Goal: Transaction & Acquisition: Purchase product/service

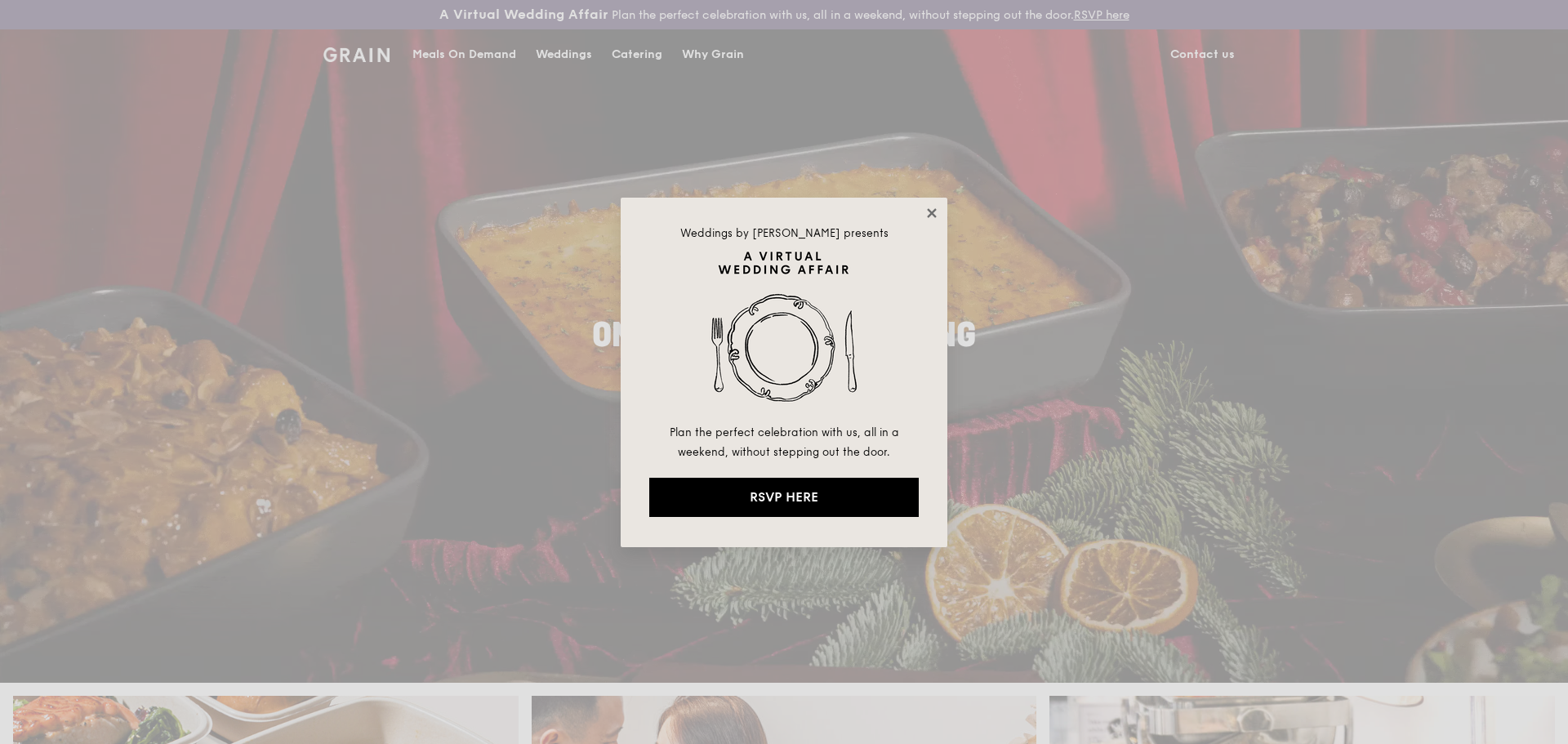
click at [938, 212] on icon at bounding box center [932, 213] width 15 height 15
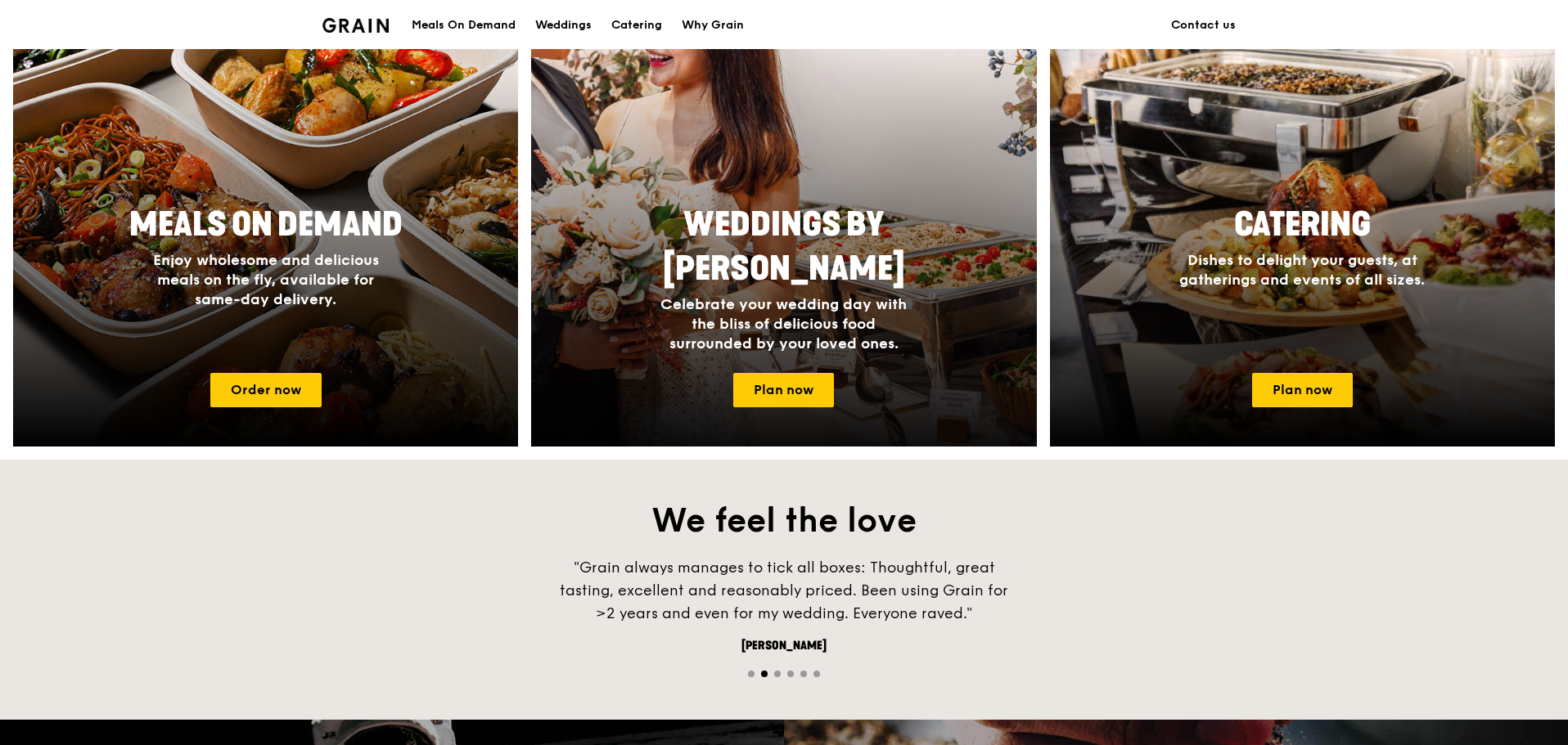
scroll to position [736, 0]
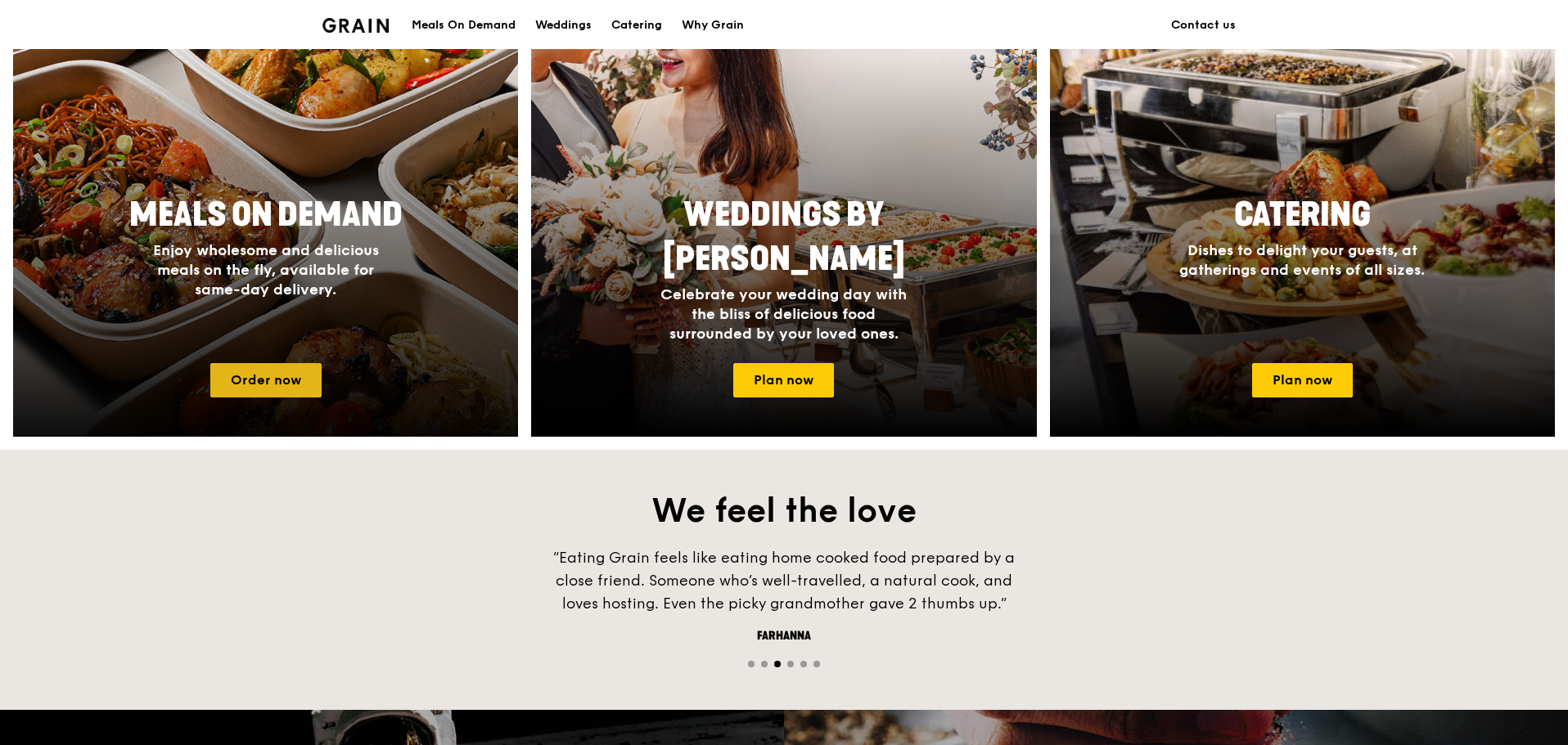
click at [307, 379] on link "Order now" at bounding box center [266, 381] width 111 height 34
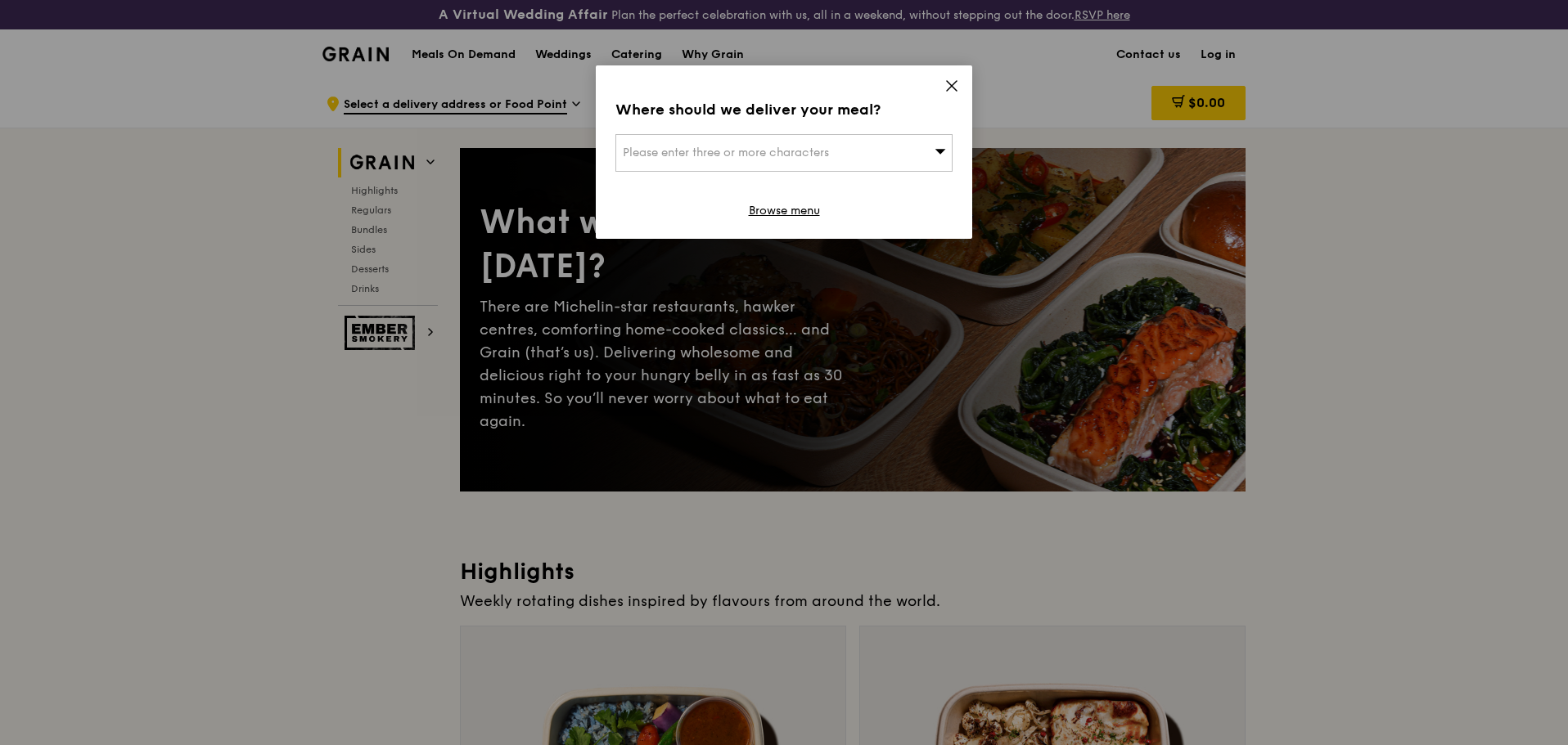
click at [871, 154] on div "Please enter three or more characters" at bounding box center [784, 153] width 338 height 38
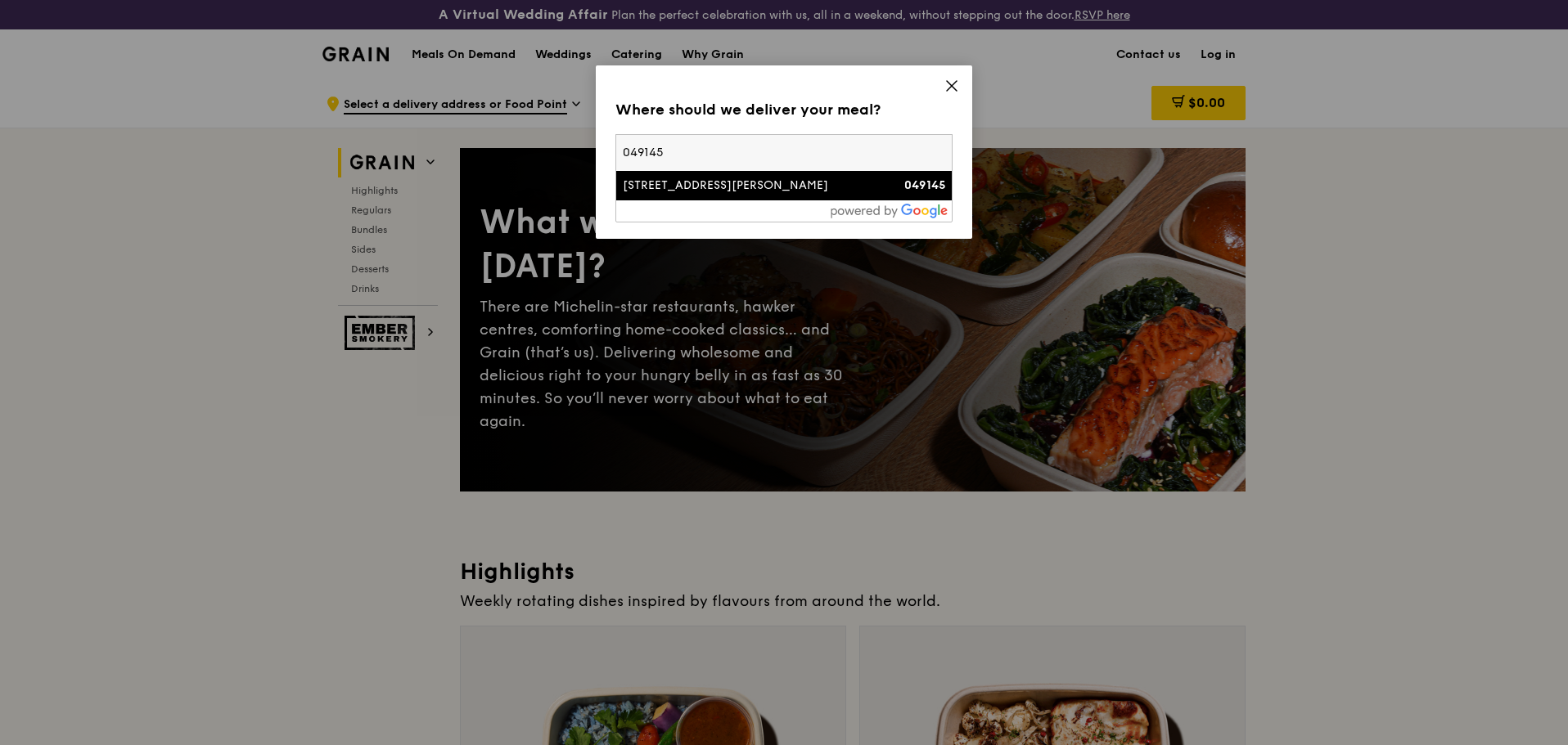
type input "049145"
click at [694, 187] on div "[STREET_ADDRESS][PERSON_NAME]" at bounding box center [744, 186] width 242 height 16
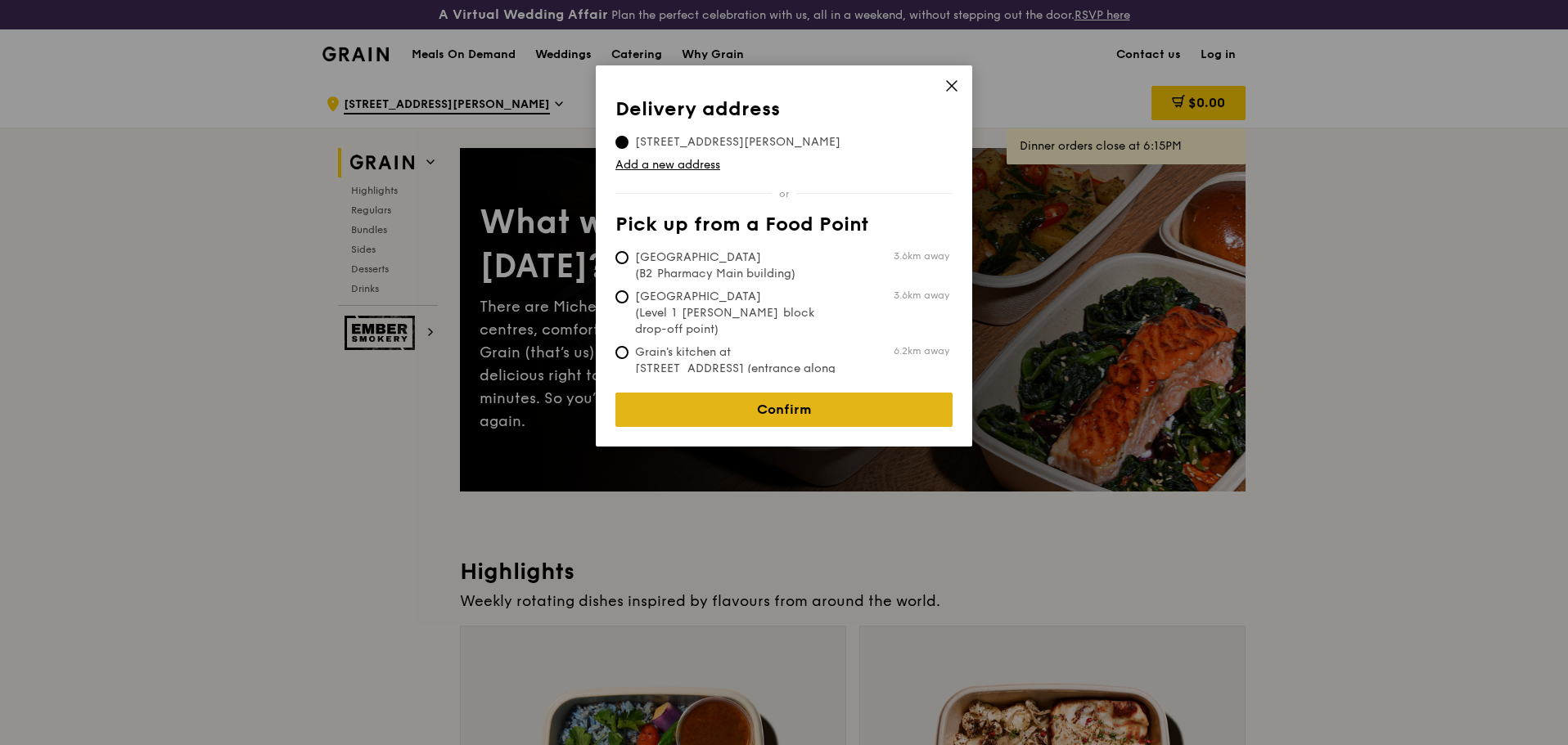
click at [797, 397] on link "Confirm" at bounding box center [784, 410] width 338 height 34
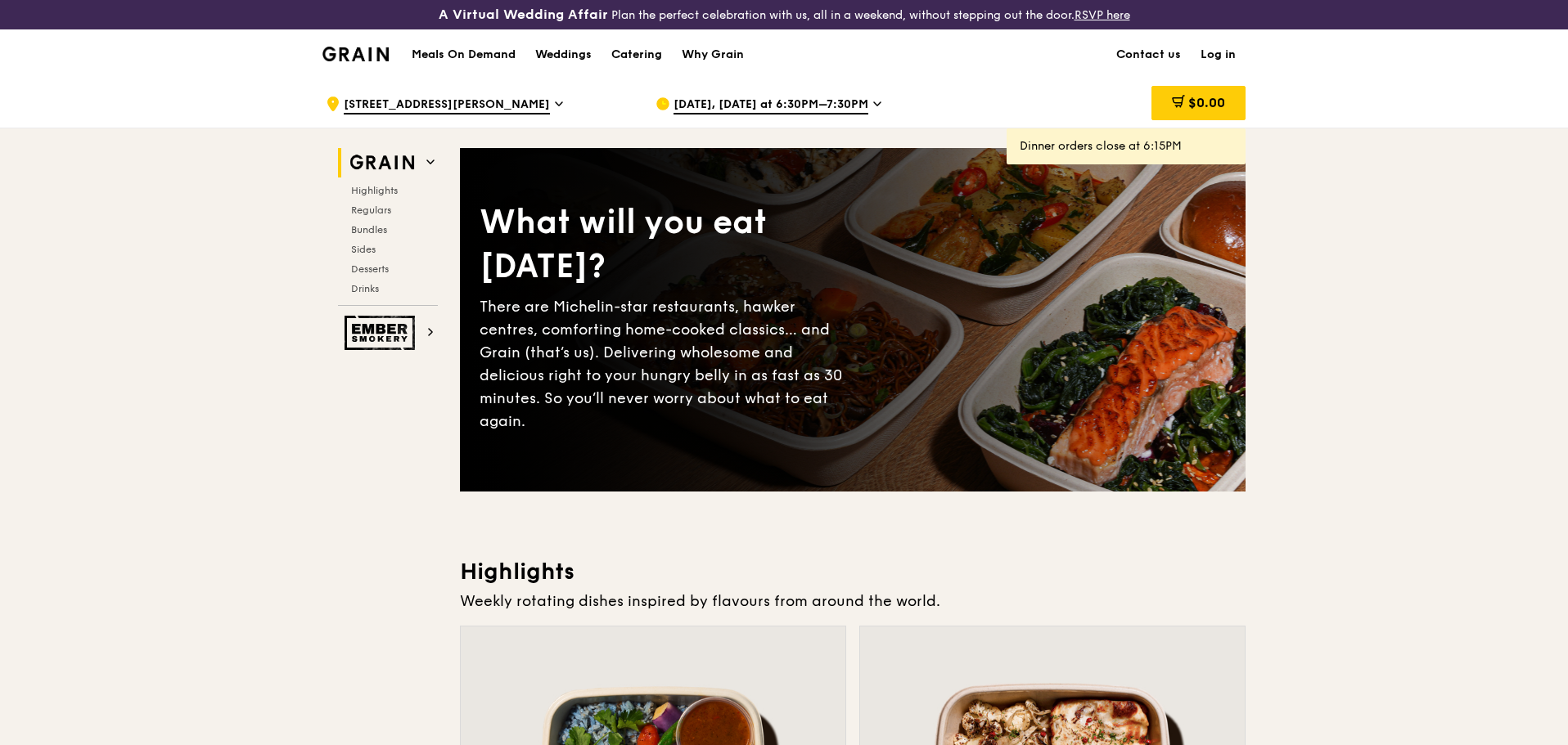
click at [864, 103] on div "[DATE], [DATE] at 6:30PM–7:30PM" at bounding box center [807, 104] width 304 height 49
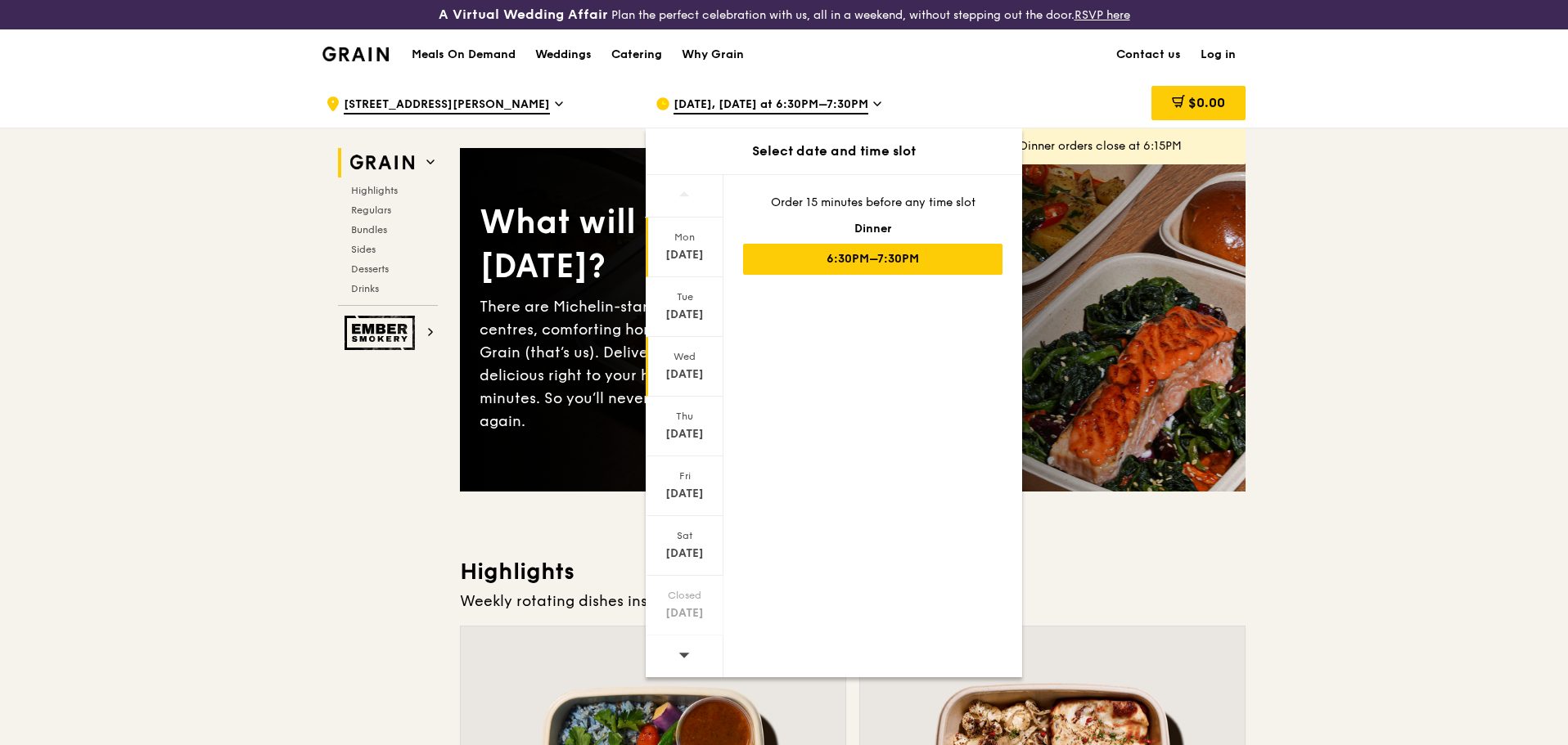
click at [686, 372] on div "[DATE]" at bounding box center [684, 375] width 73 height 16
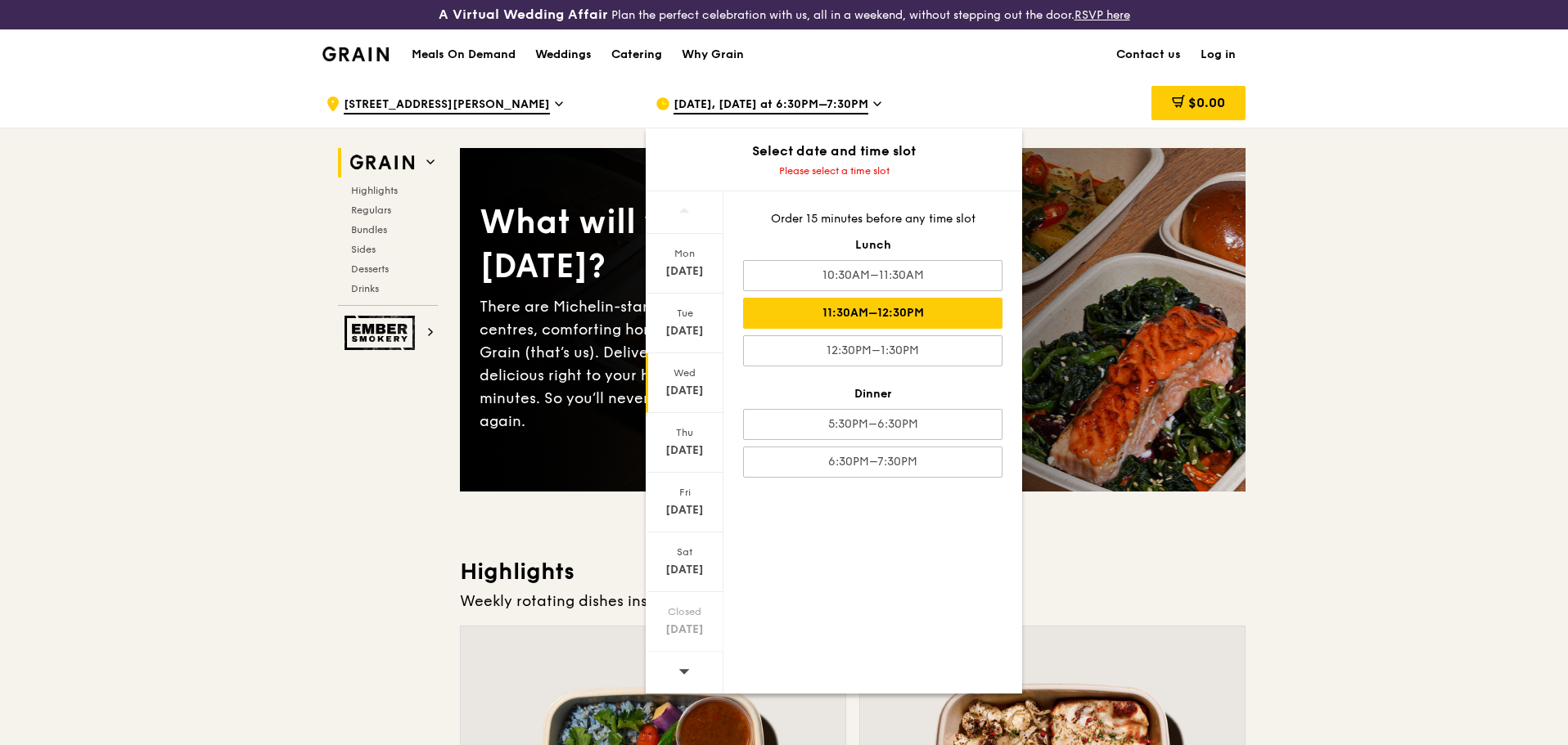
click at [905, 318] on div "11:30AM–12:30PM" at bounding box center [872, 314] width 260 height 31
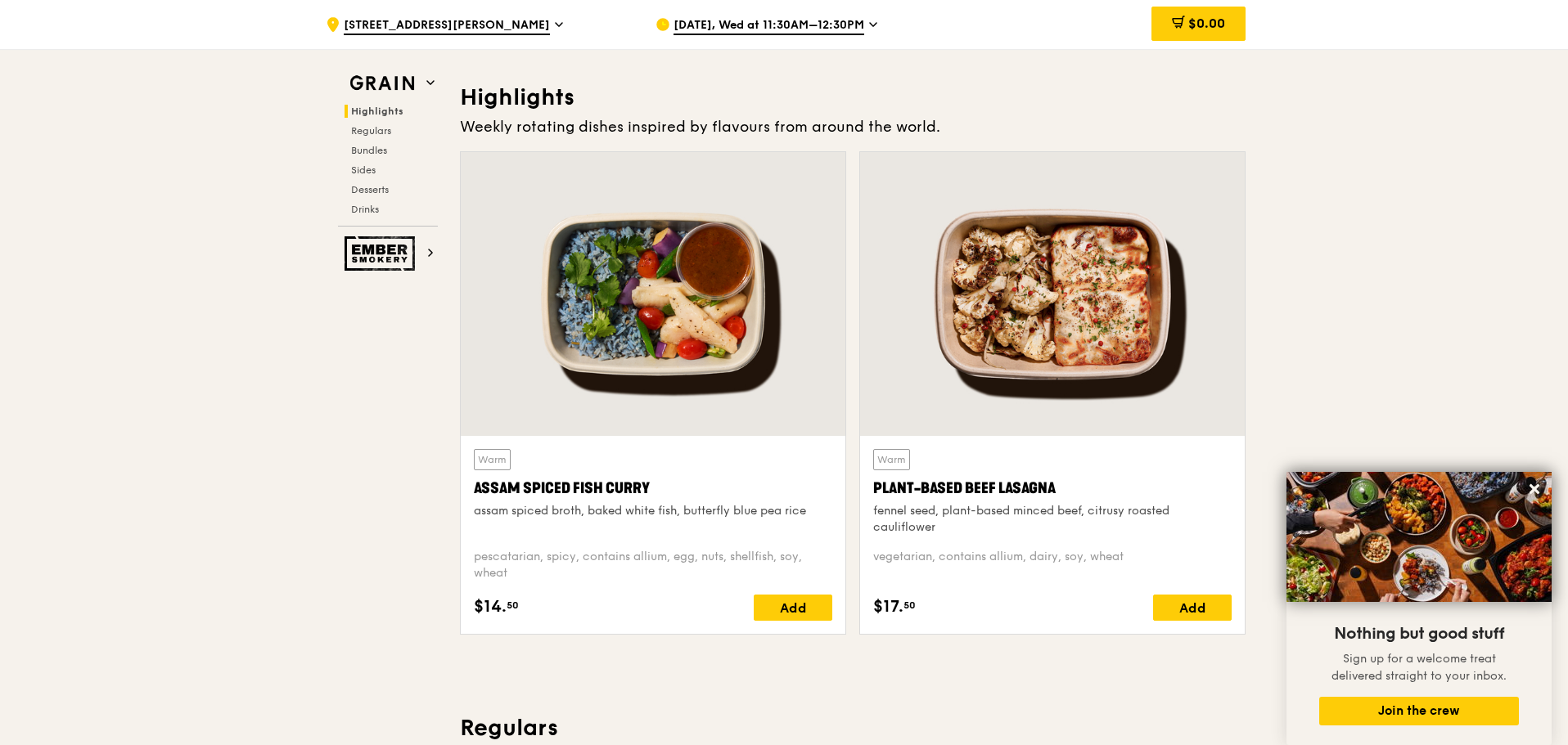
scroll to position [490, 0]
